Goal: Task Accomplishment & Management: Manage account settings

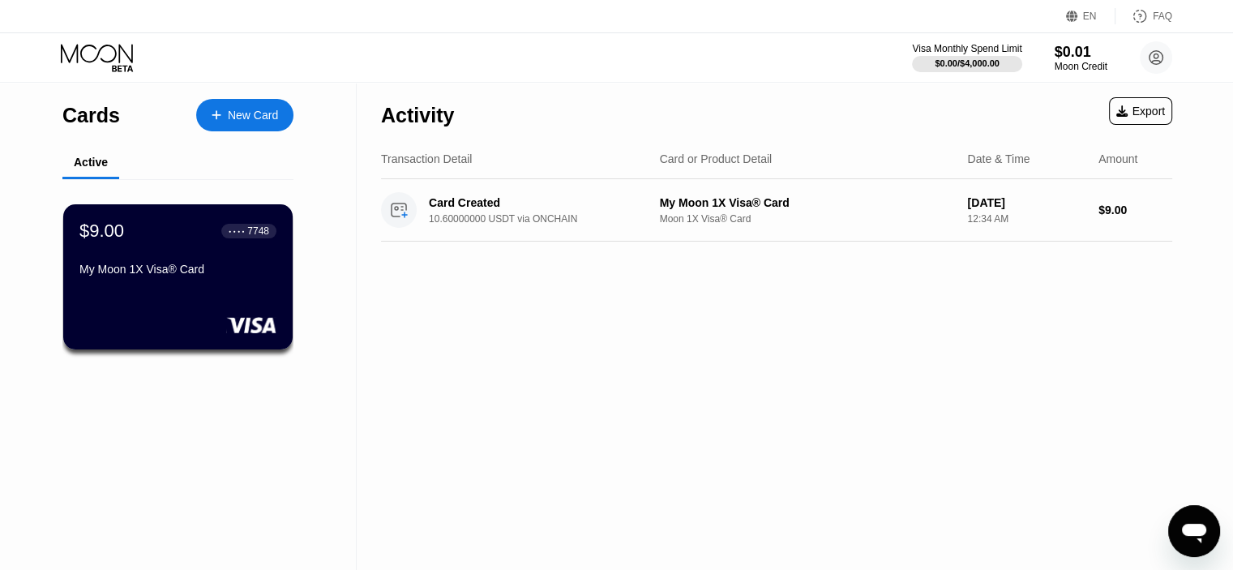
click at [532, 334] on div "Activity Export Transaction Detail Card or Product Detail Date & Time Amount Ca…" at bounding box center [777, 326] width 840 height 487
